Goal: Task Accomplishment & Management: Complete application form

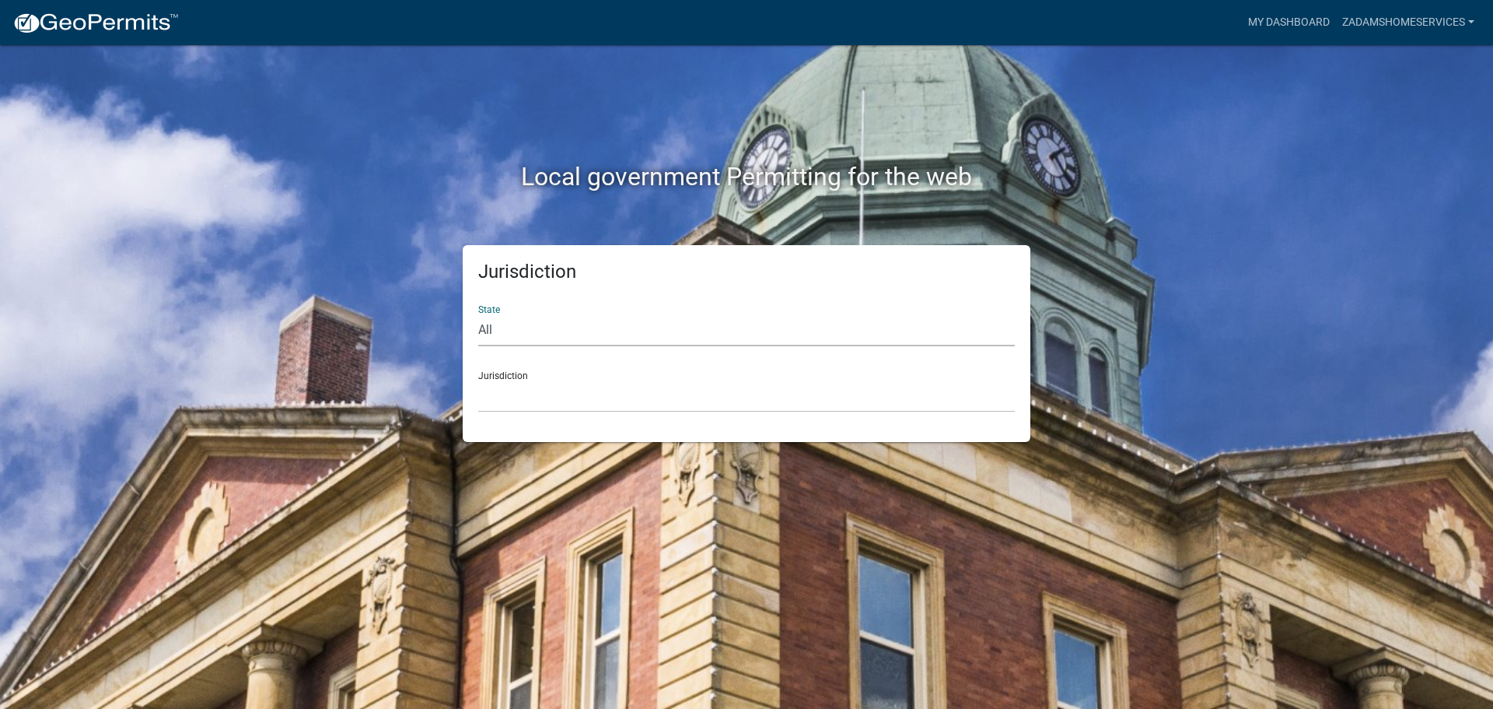
click at [729, 321] on select "All [US_STATE] [US_STATE] [US_STATE] [US_STATE] [US_STATE] [US_STATE] [US_STATE…" at bounding box center [746, 330] width 537 height 32
select select "[US_STATE]"
click at [478, 314] on select "All [US_STATE] [US_STATE] [US_STATE] [US_STATE] [US_STATE] [US_STATE] [US_STATE…" at bounding box center [746, 330] width 537 height 32
click at [684, 401] on select "City of [GEOGRAPHIC_DATA], [US_STATE] City of [GEOGRAPHIC_DATA], [US_STATE] Cit…" at bounding box center [746, 396] width 537 height 32
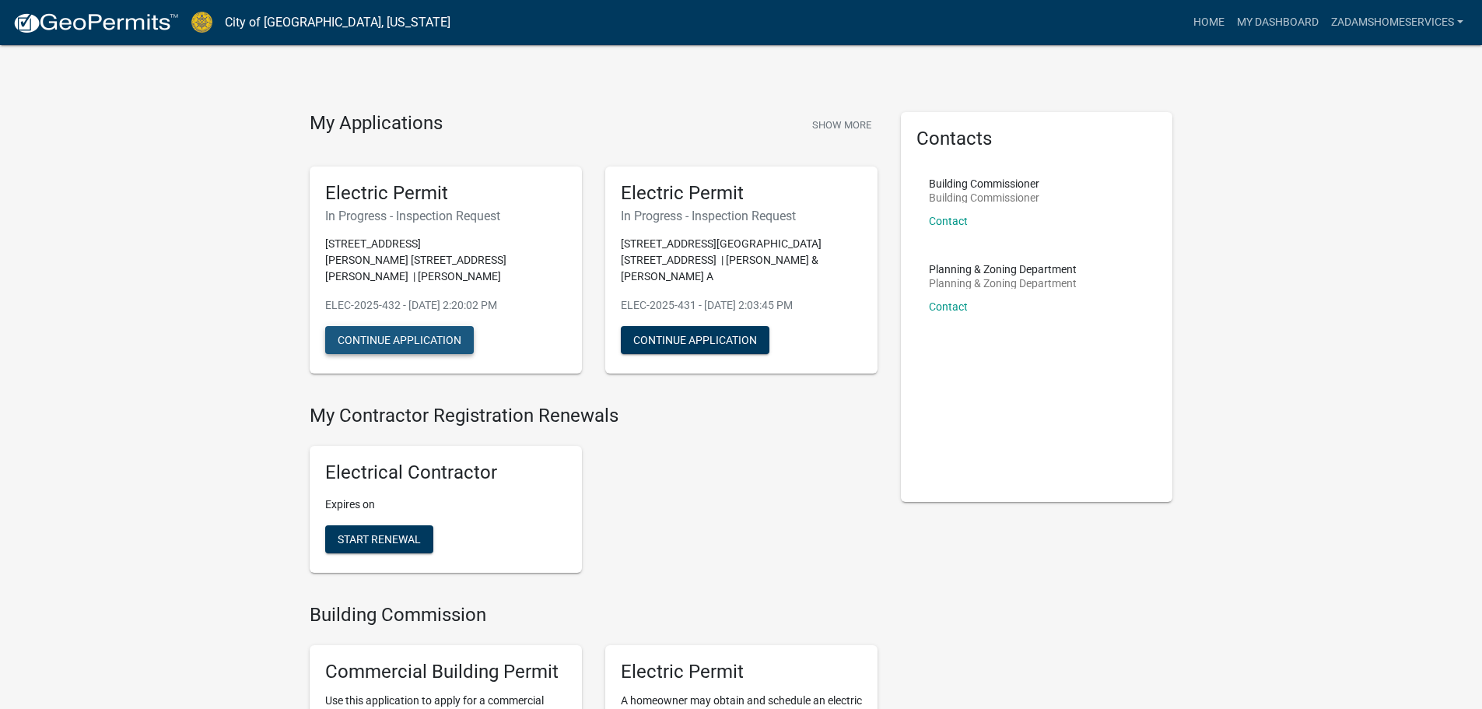
click at [431, 326] on button "Continue Application" at bounding box center [399, 340] width 149 height 28
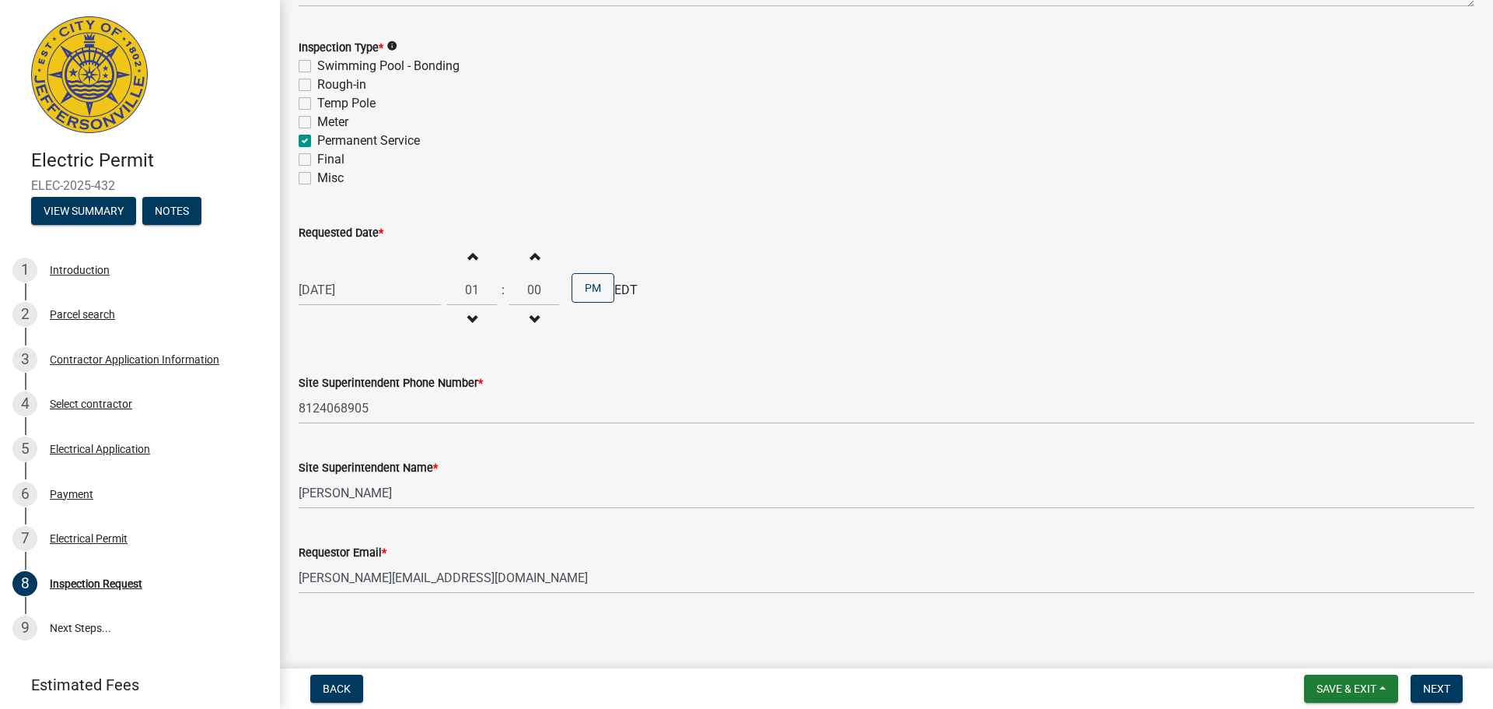
scroll to position [198, 0]
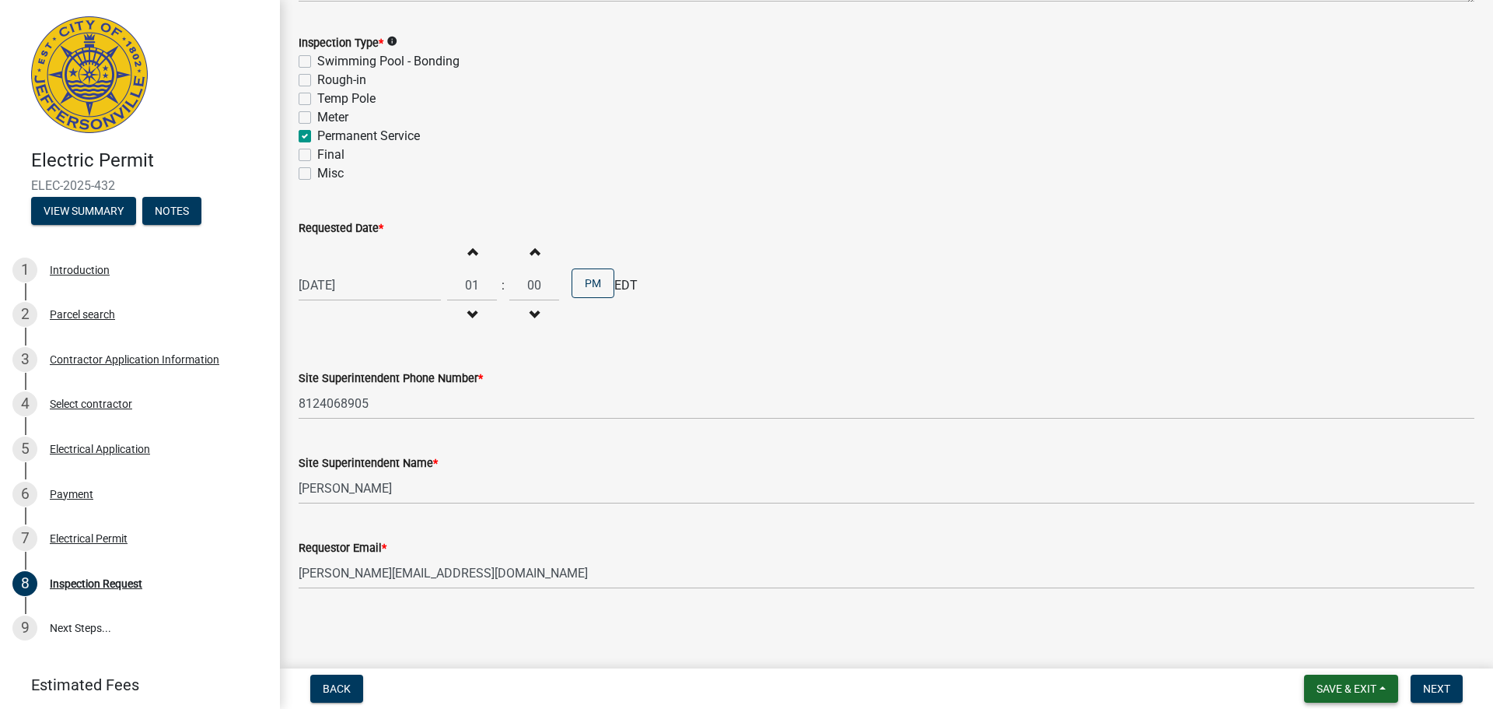
click at [1350, 688] on span "Save & Exit" at bounding box center [1347, 688] width 60 height 12
click at [1340, 642] on button "Save & Exit" at bounding box center [1336, 647] width 124 height 37
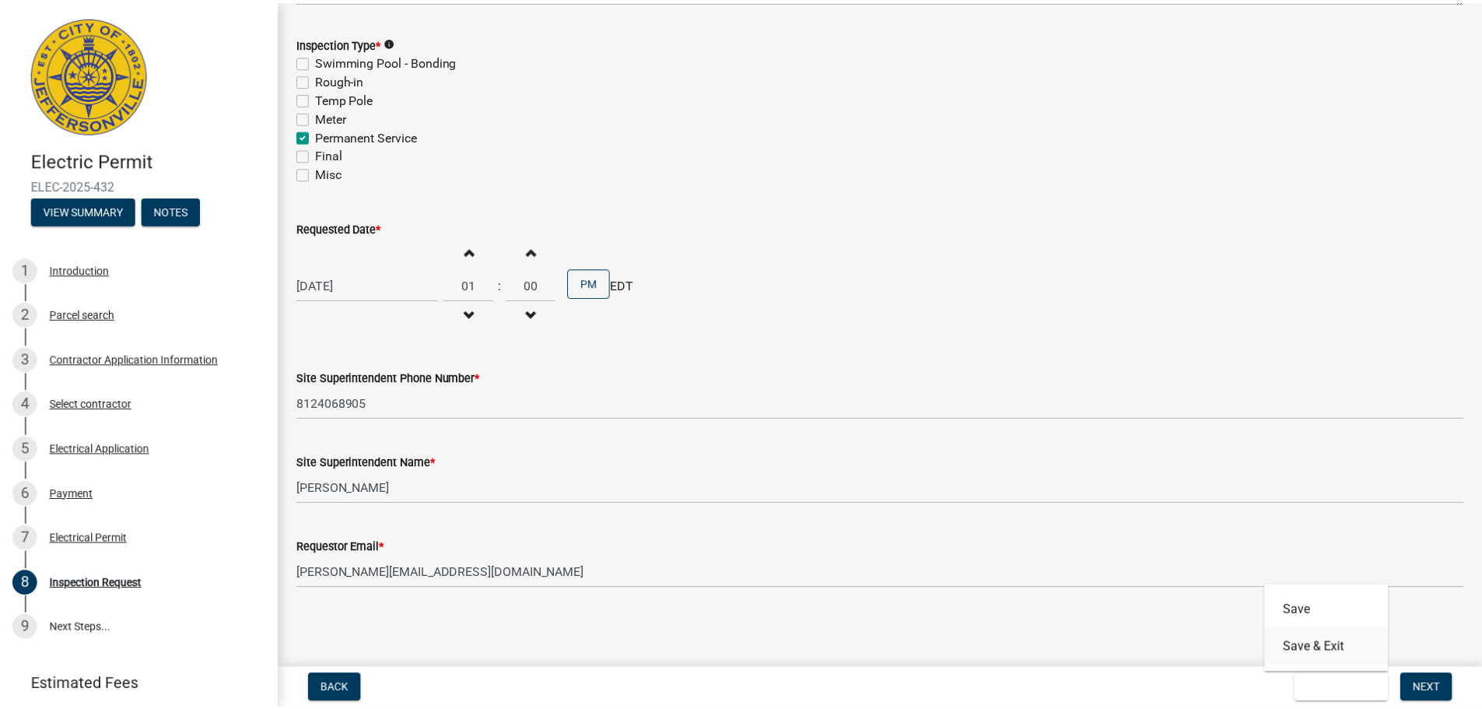
scroll to position [0, 0]
